Goal: Find specific page/section: Find specific page/section

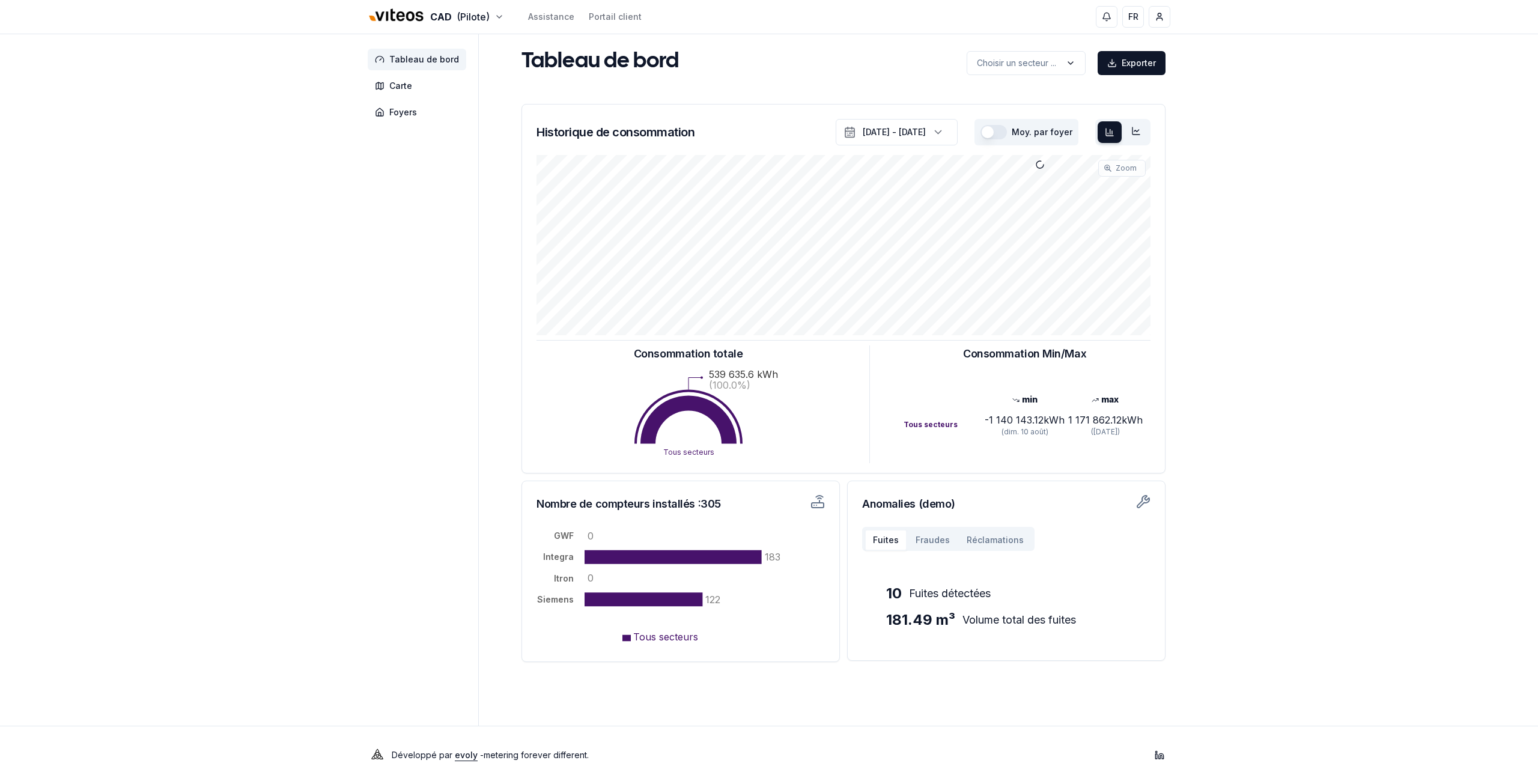
click at [372, 257] on aside "Tableau de bord Carte Foyers" at bounding box center [423, 380] width 111 height 692
click at [404, 80] on span "Carte" at bounding box center [400, 85] width 23 height 12
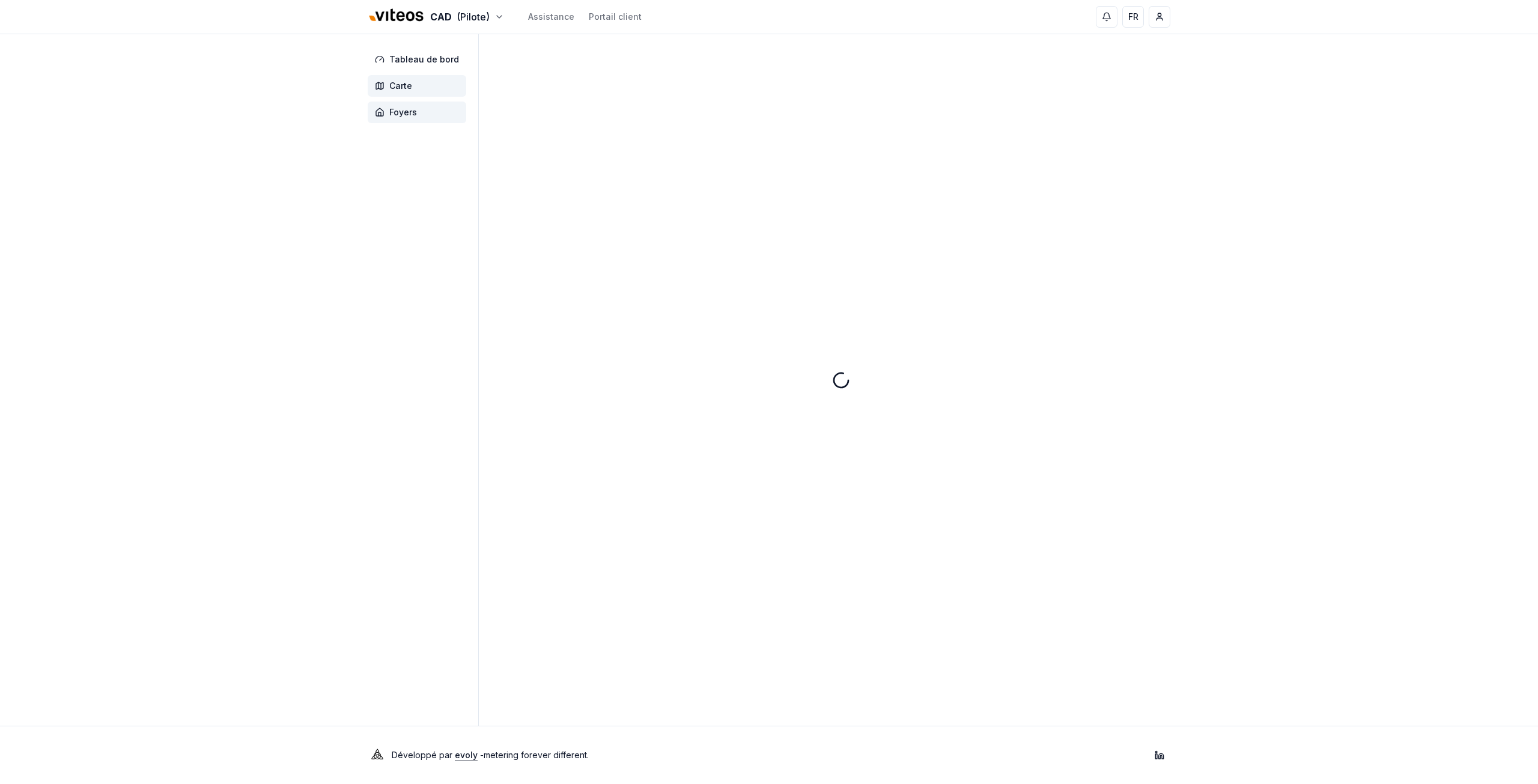
click at [402, 102] on span "Foyers" at bounding box center [417, 113] width 99 height 22
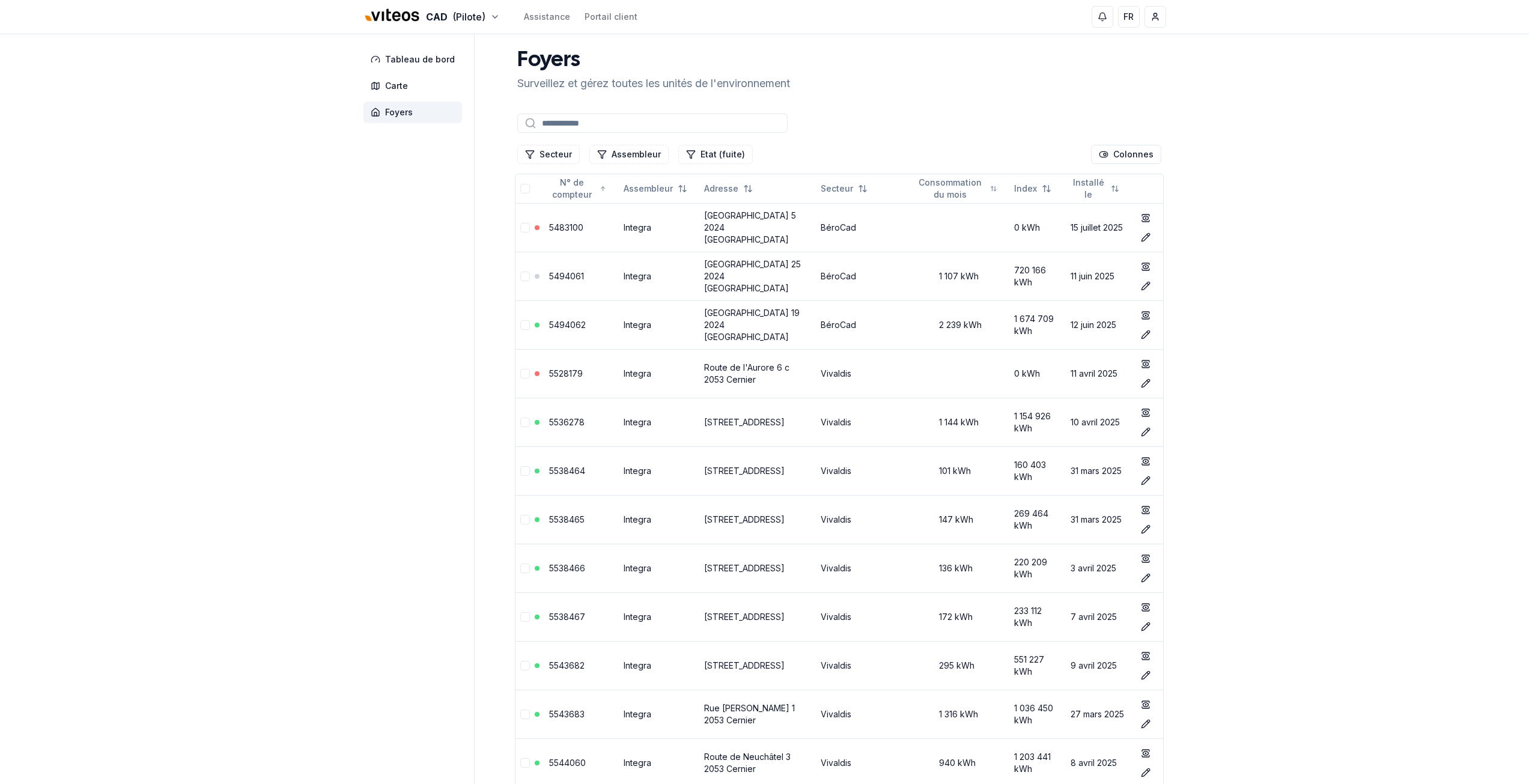
click at [549, 144] on div "Secteur Assembleur Etat (fuite) Colonnes" at bounding box center [839, 154] width 649 height 24
click at [525, 149] on button "Secteur" at bounding box center [549, 154] width 63 height 20
click at [529, 228] on div "Suggestions" at bounding box center [530, 225] width 9 height 9
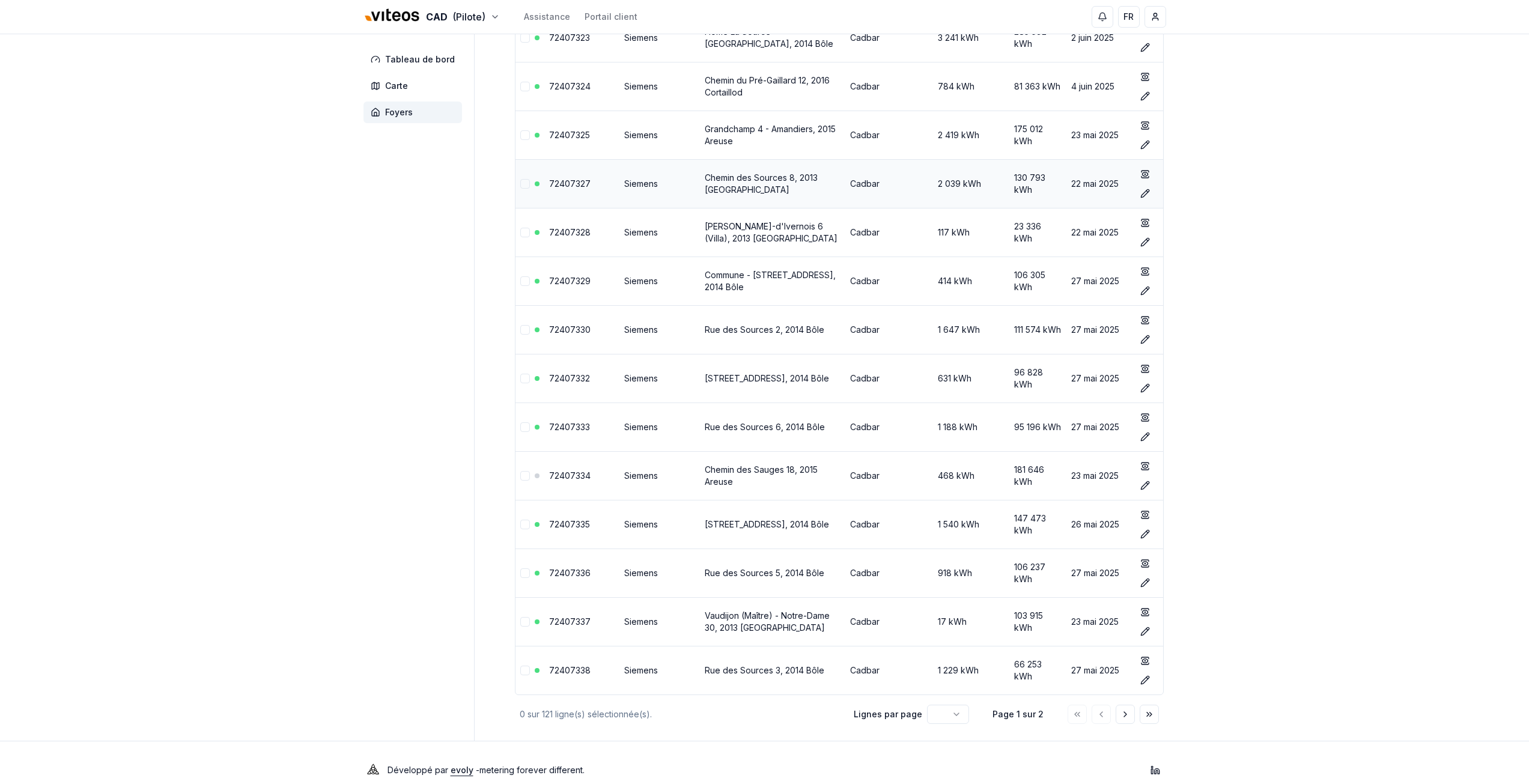
scroll to position [5119, 0]
